Goal: Book appointment/travel/reservation

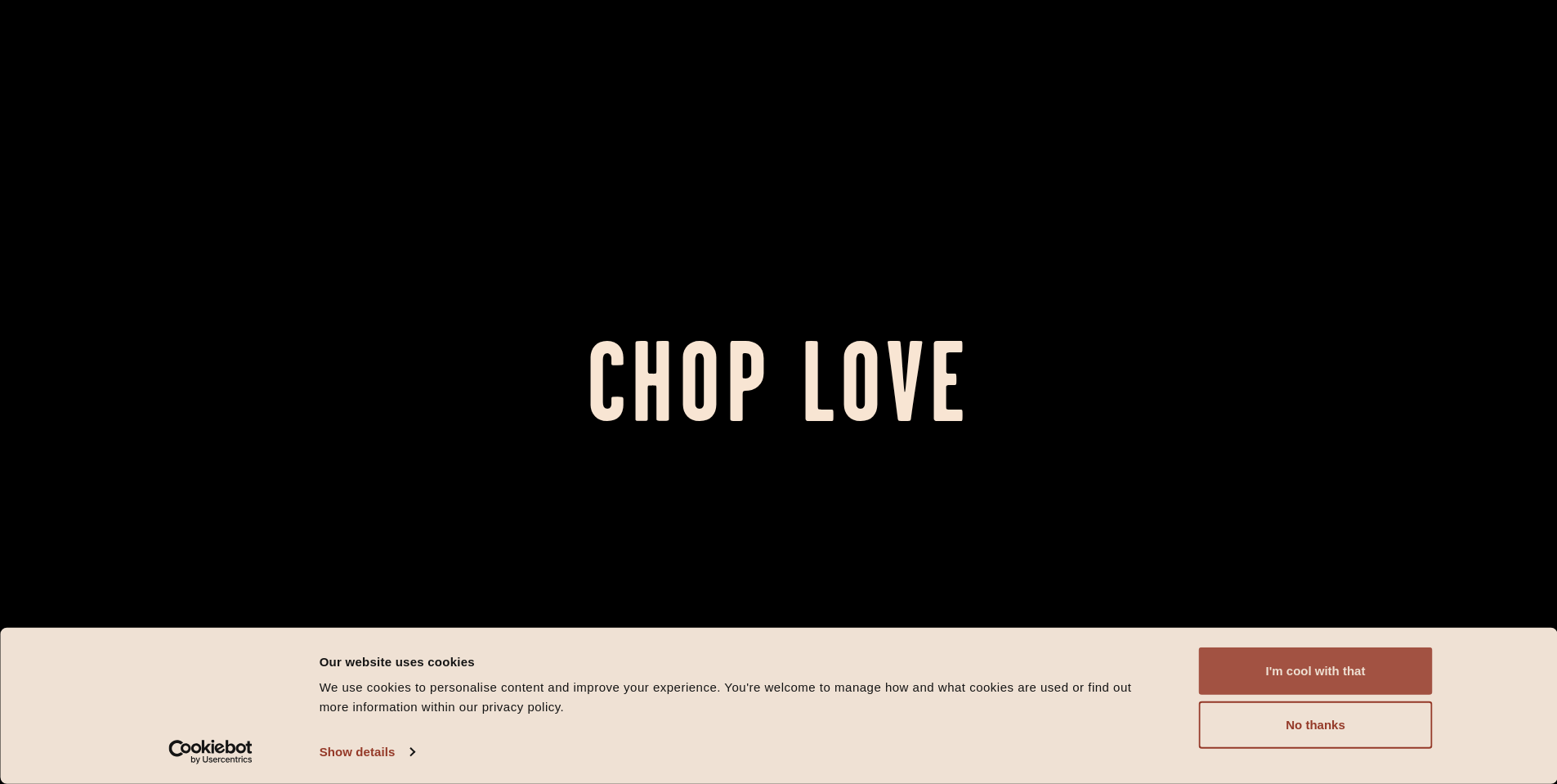
click at [1307, 653] on button "I'm cool with that" at bounding box center [1316, 671] width 234 height 47
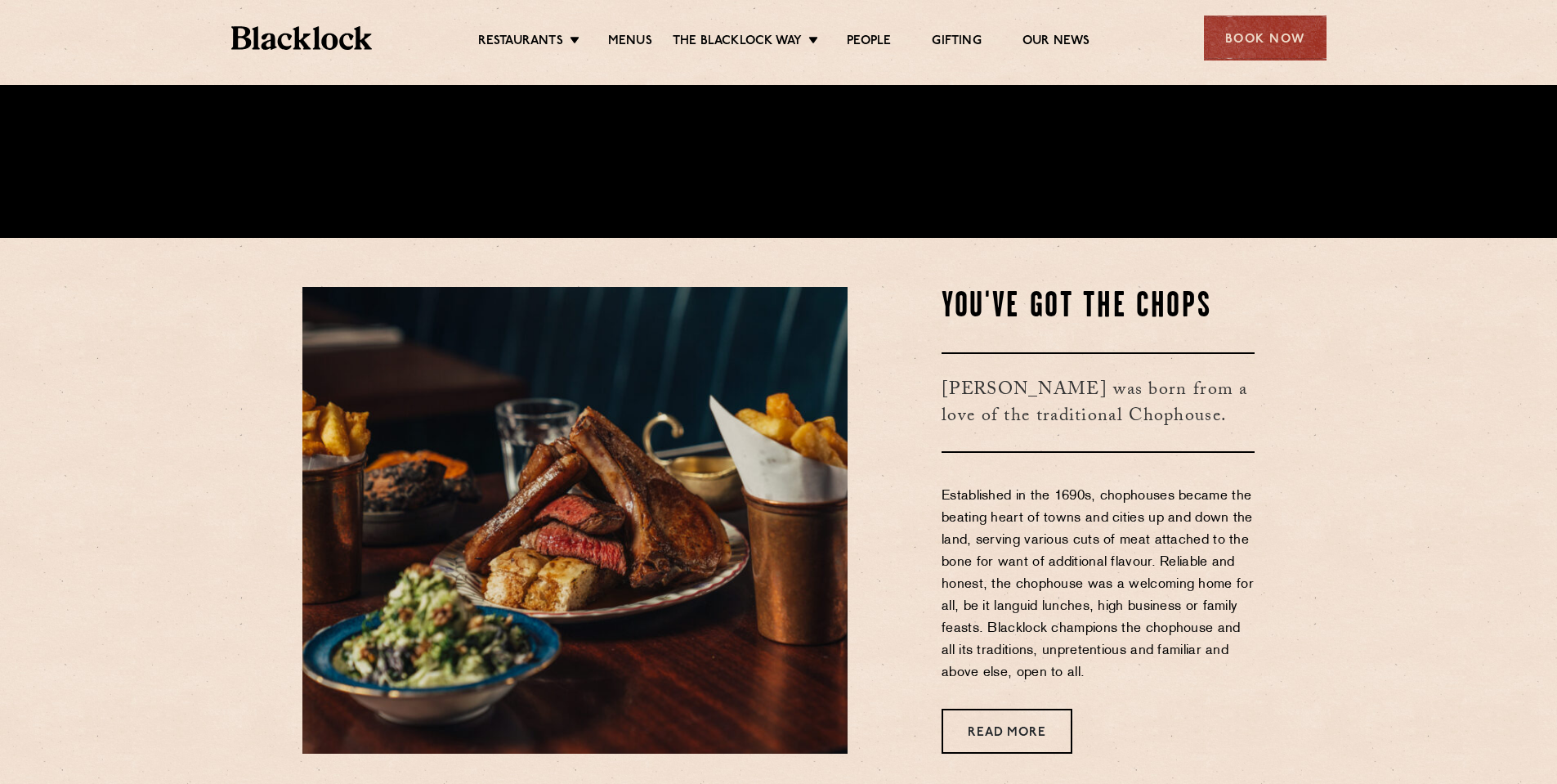
scroll to position [409, 0]
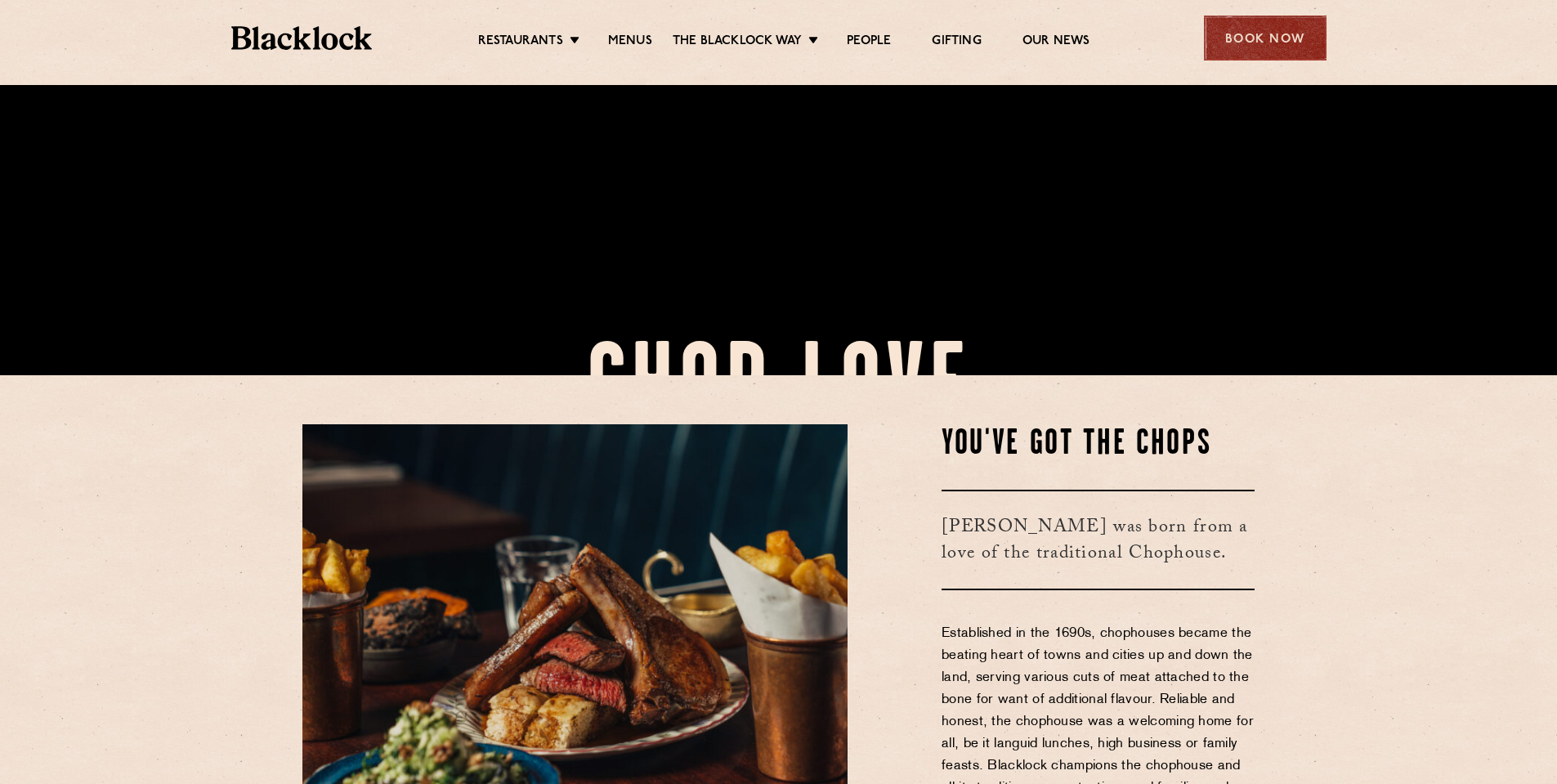
click at [1262, 34] on div "Book Now" at bounding box center [1266, 38] width 122 height 45
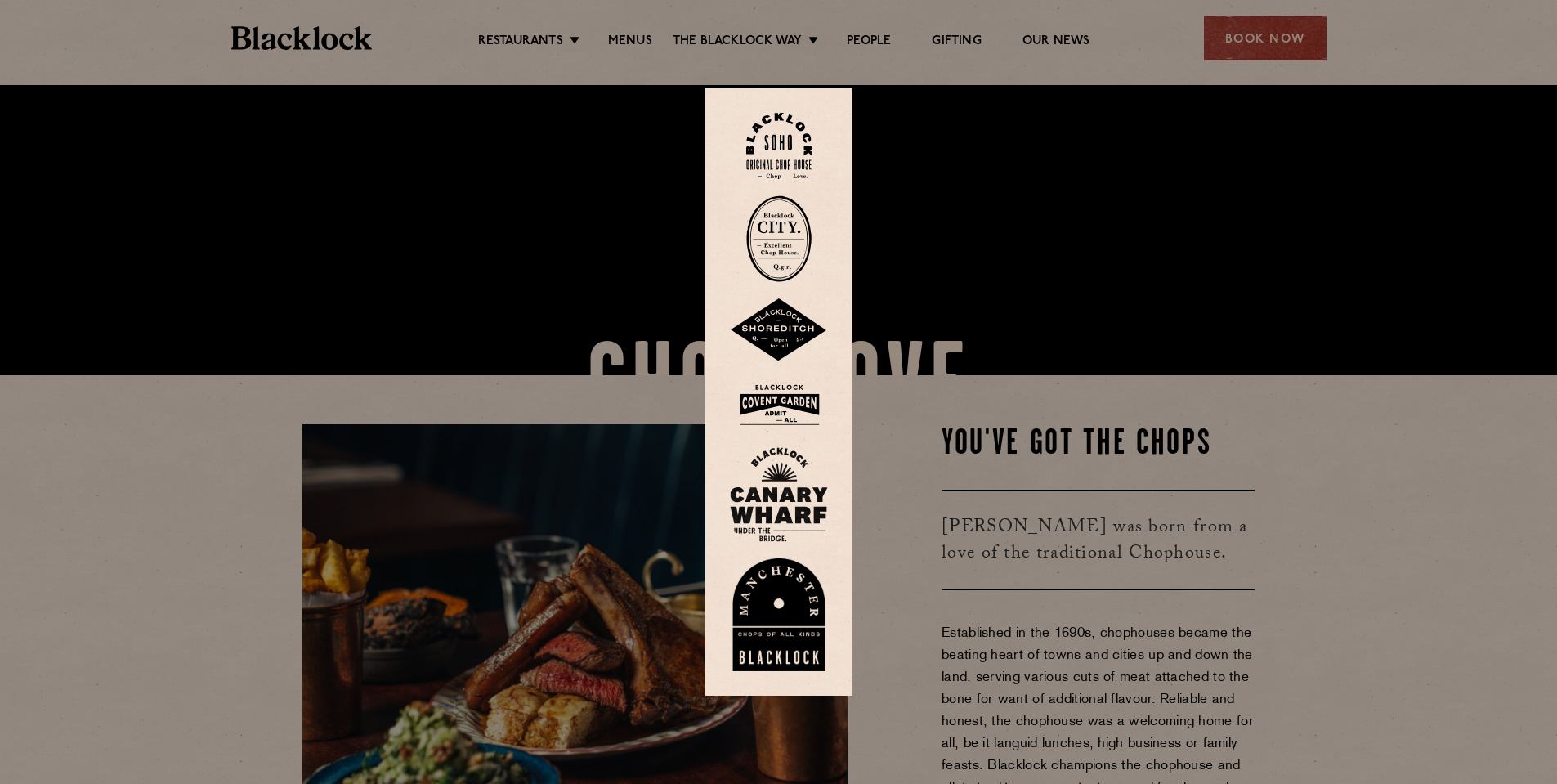
click at [778, 112] on div at bounding box center [778, 392] width 148 height 608
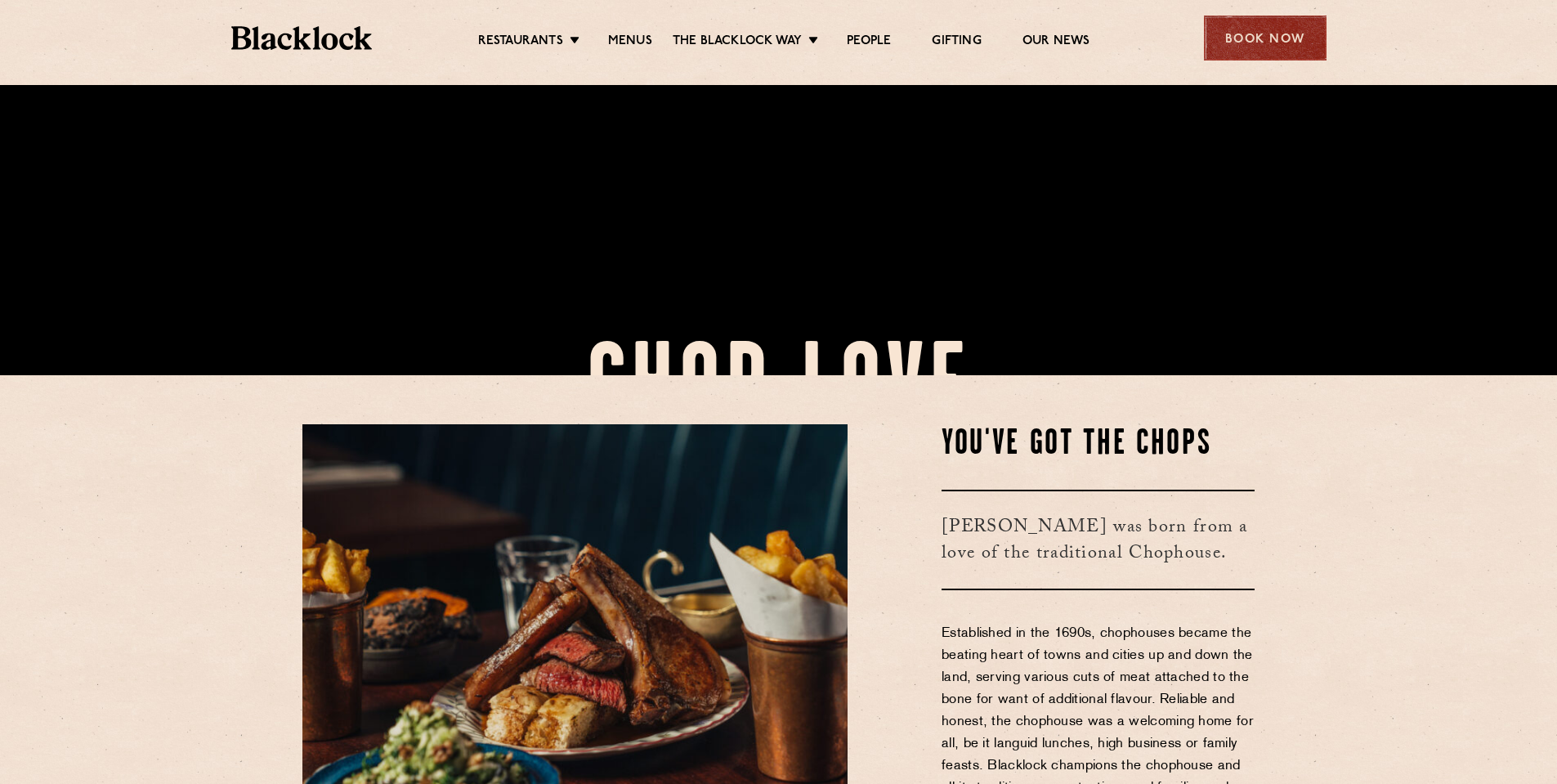
click at [1250, 36] on div "Book Now" at bounding box center [1266, 38] width 122 height 45
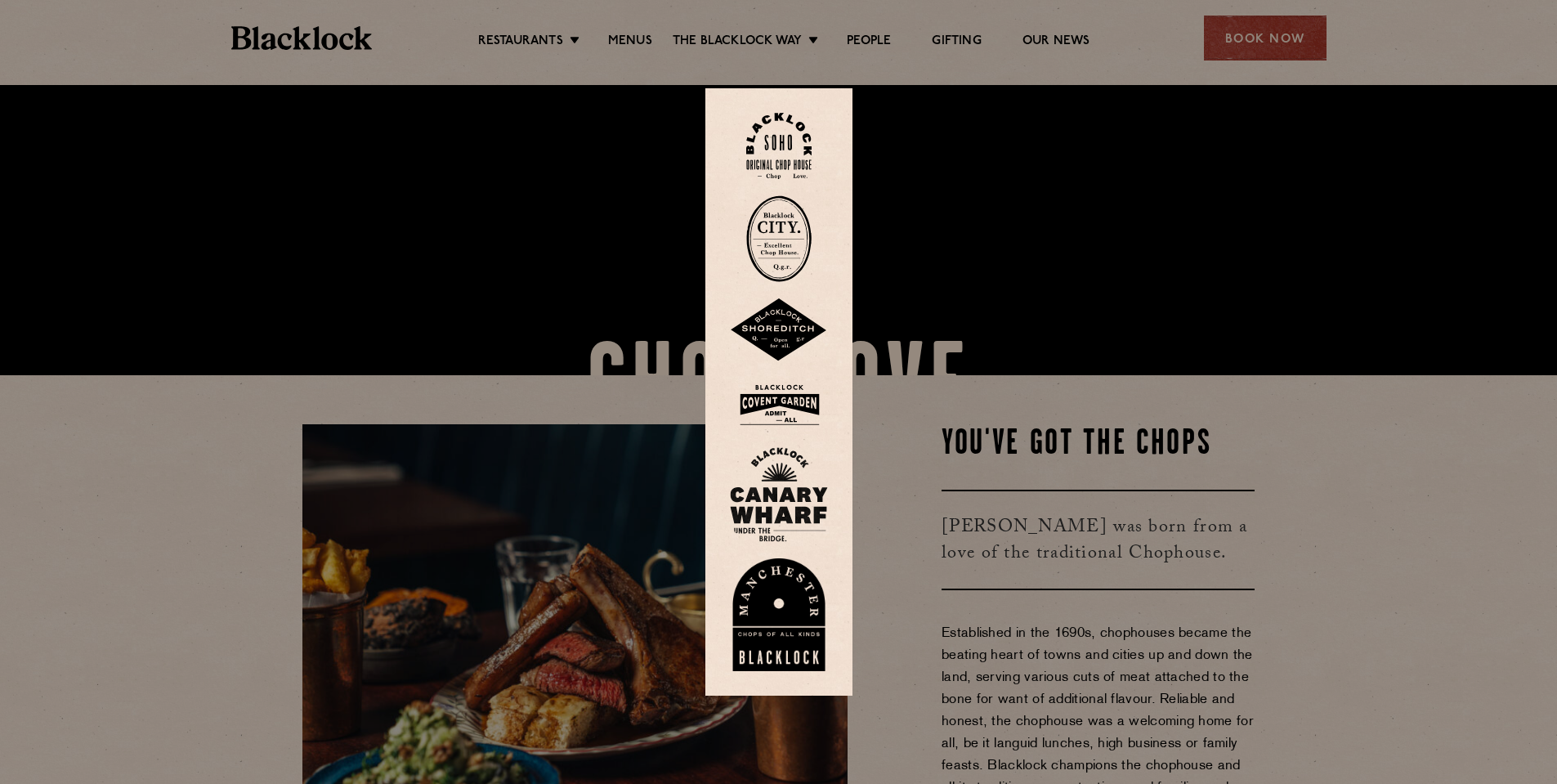
click at [754, 137] on img at bounding box center [778, 146] width 65 height 66
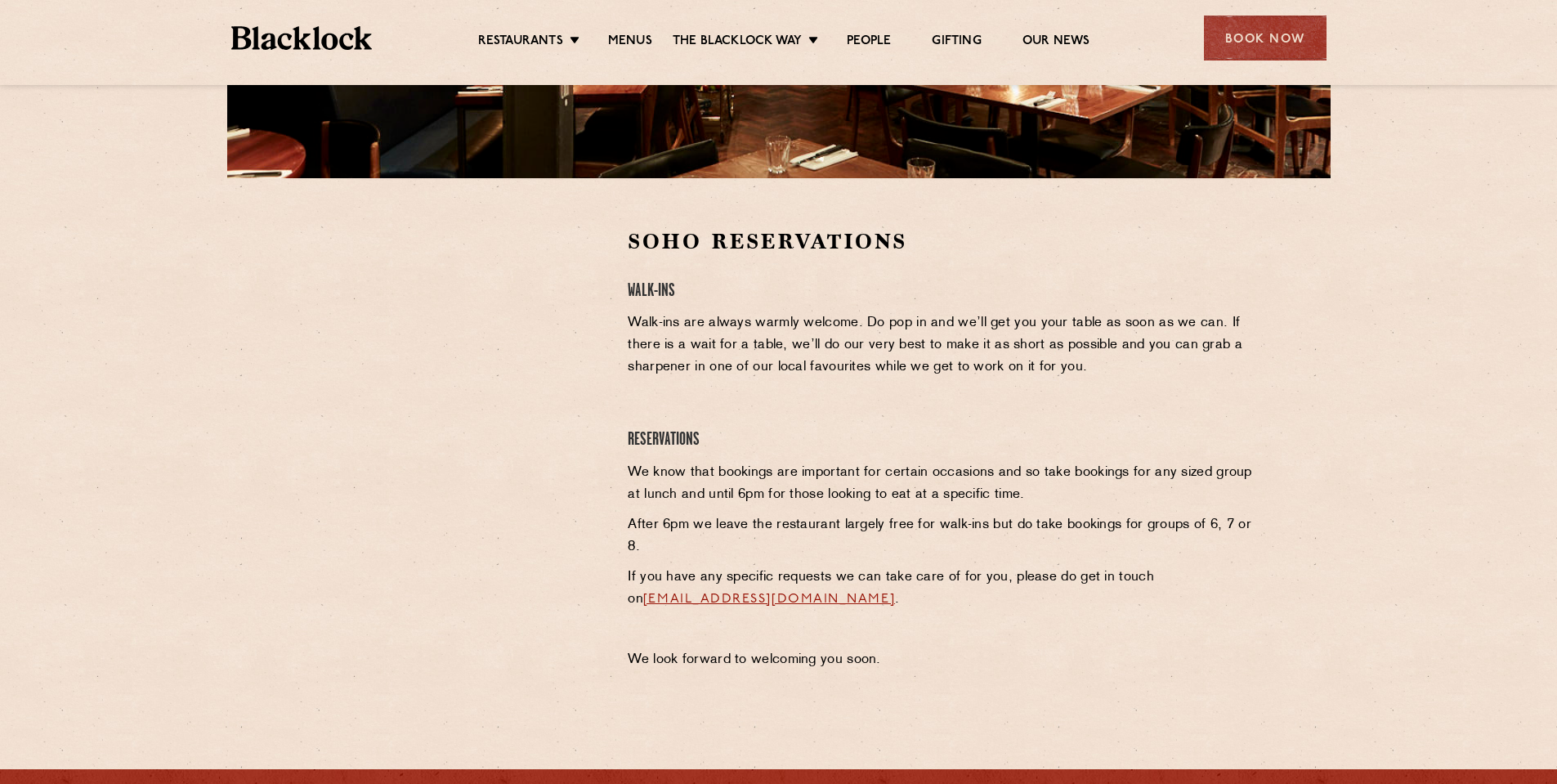
scroll to position [409, 0]
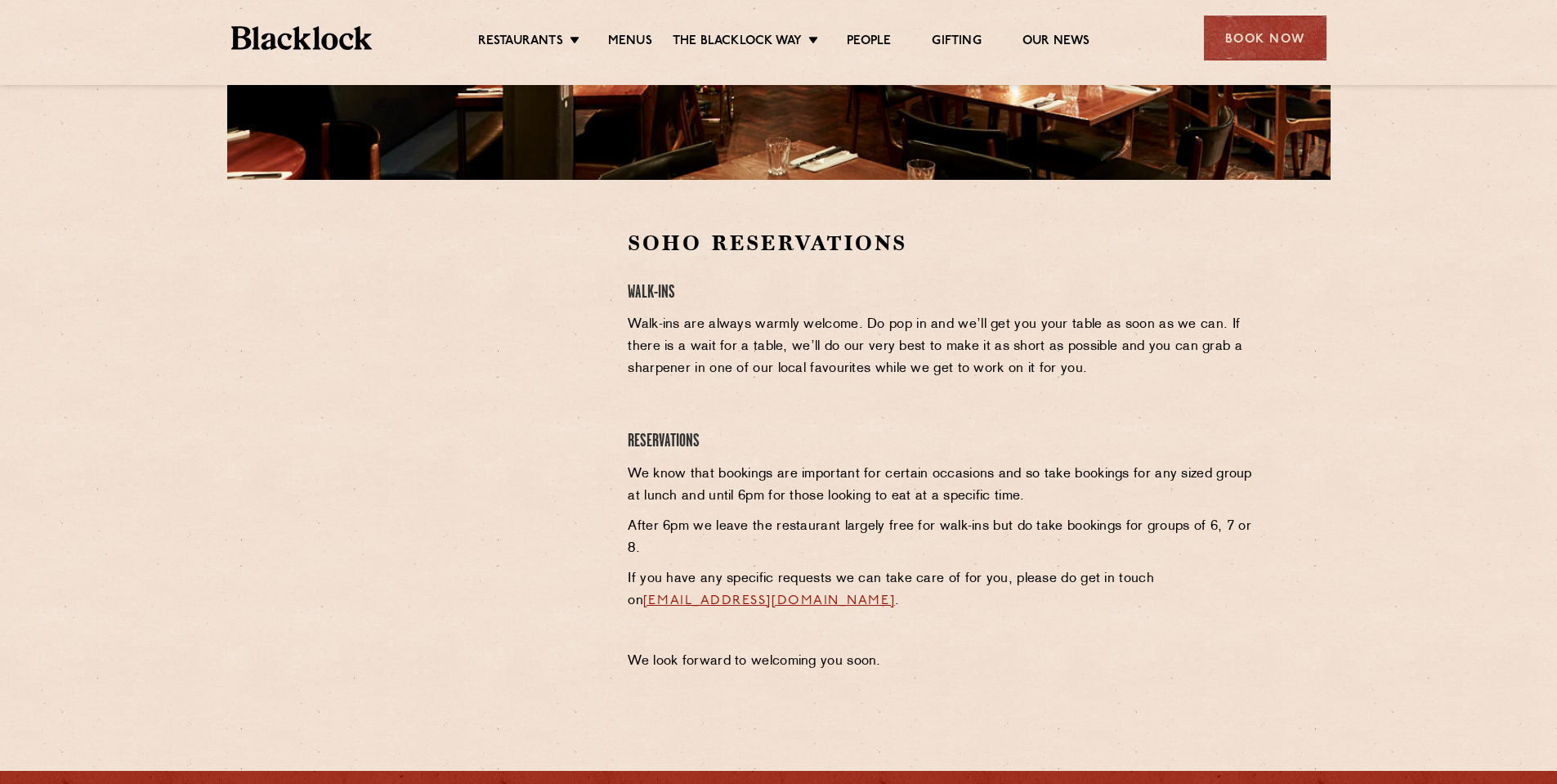
drag, startPoint x: 564, startPoint y: 329, endPoint x: 541, endPoint y: 342, distance: 26.4
click at [564, 329] on div at bounding box center [453, 352] width 301 height 246
